Goal: Task Accomplishment & Management: Complete application form

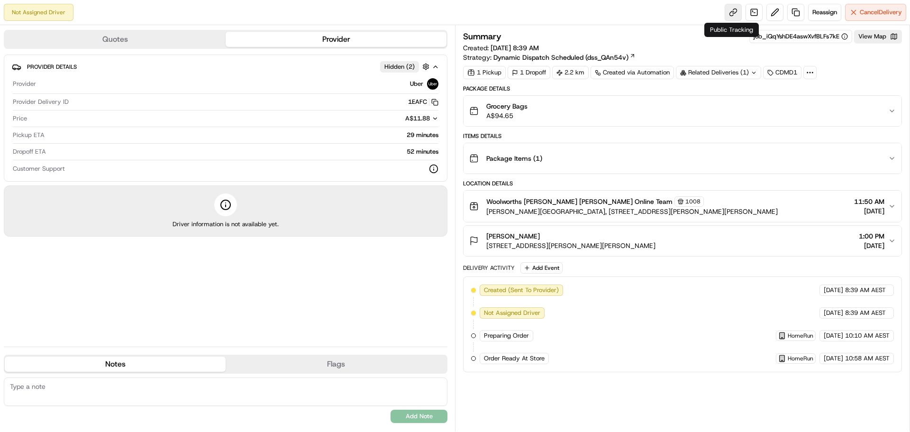
click at [730, 10] on link at bounding box center [733, 12] width 17 height 17
click at [796, 11] on link at bounding box center [796, 12] width 17 height 17
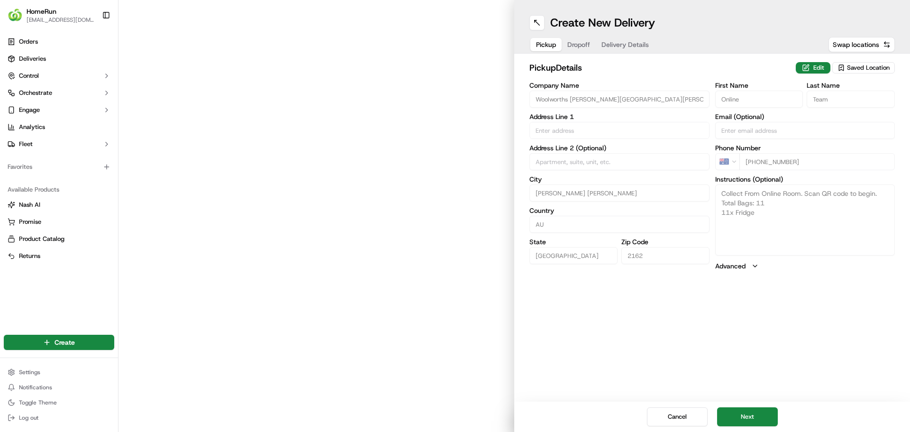
type input "[PERSON_NAME][GEOGRAPHIC_DATA], [STREET_ADDRESS]"
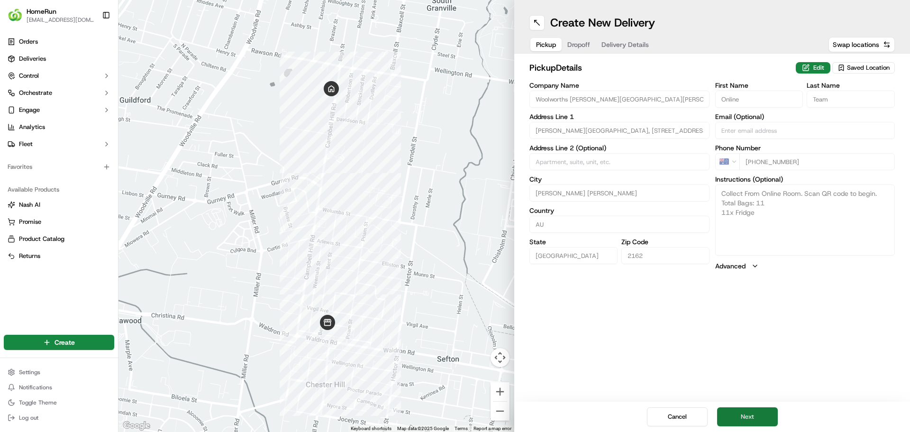
click at [742, 417] on button "Next" at bounding box center [747, 416] width 61 height 19
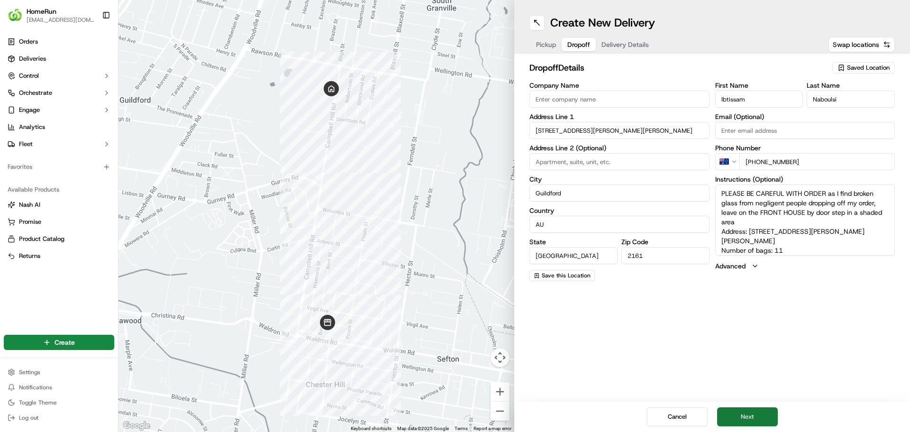
click at [744, 420] on button "Next" at bounding box center [747, 416] width 61 height 19
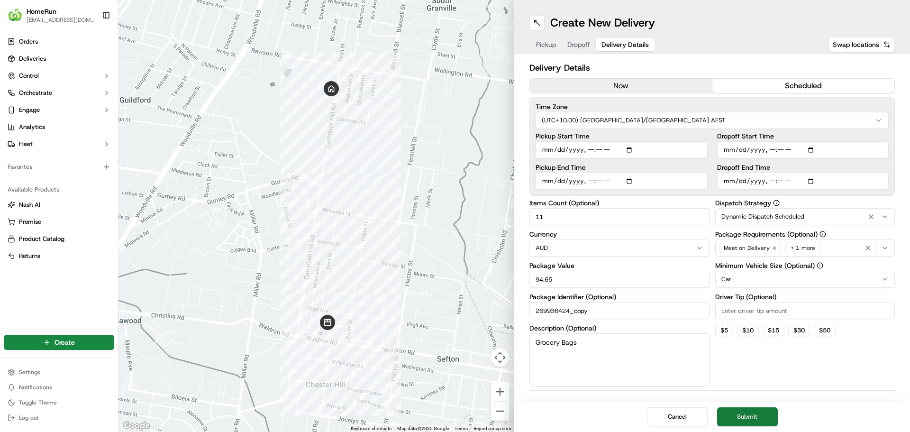
click at [753, 418] on button "Submit" at bounding box center [747, 416] width 61 height 19
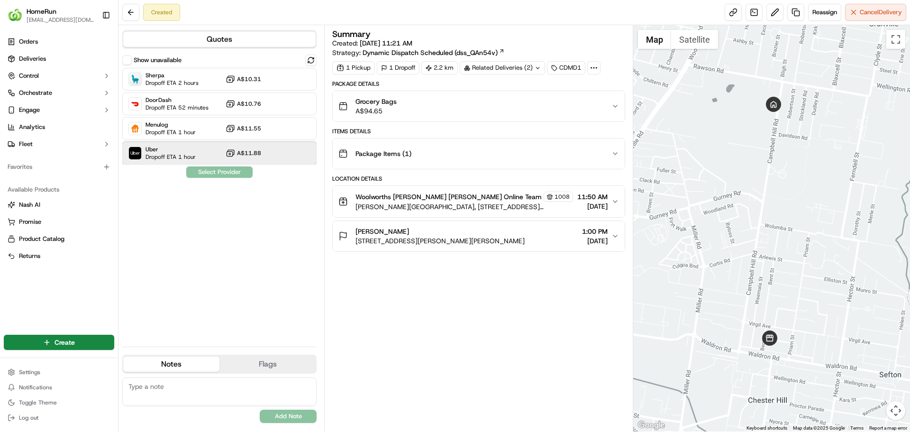
click at [185, 151] on span "Uber" at bounding box center [171, 150] width 50 height 8
click at [224, 172] on button "Assign Provider" at bounding box center [219, 171] width 67 height 11
